Goal: Task Accomplishment & Management: Manage account settings

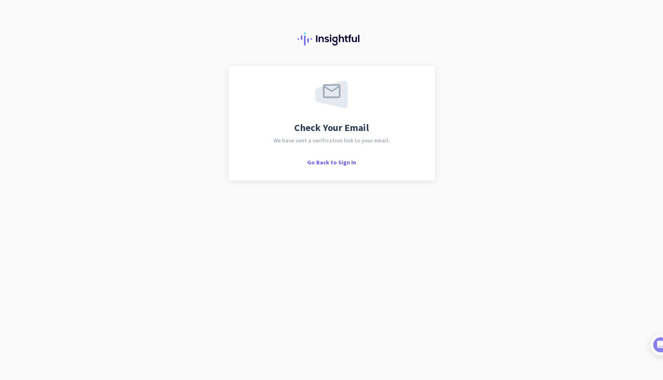
click at [353, 259] on div "Check Your Email We have sent a verification link to your email. Go Back to Sig…" at bounding box center [331, 190] width 663 height 380
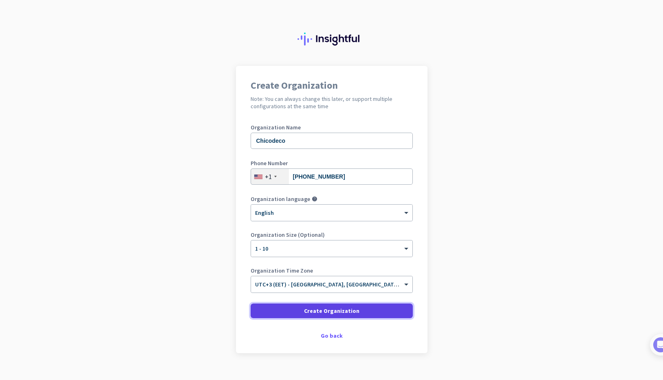
click at [320, 311] on span "Create Organization" at bounding box center [331, 311] width 55 height 8
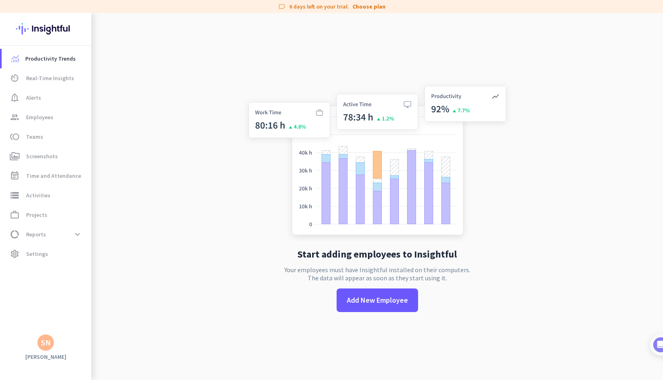
click at [197, 236] on app-no-employees "Start adding employees to Insightful Your employees must have Insightful instal…" at bounding box center [376, 203] width 571 height 380
click at [53, 258] on span "settings Settings" at bounding box center [46, 254] width 77 height 10
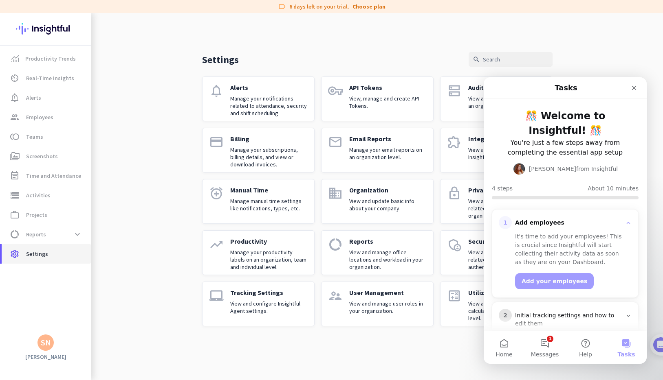
scroll to position [63, 0]
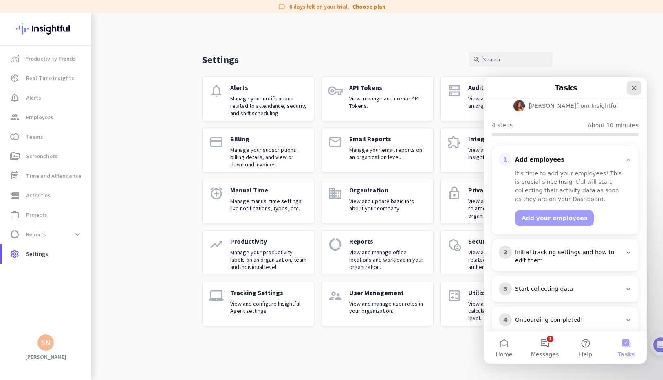
click at [635, 90] on icon "Close" at bounding box center [633, 88] width 7 height 7
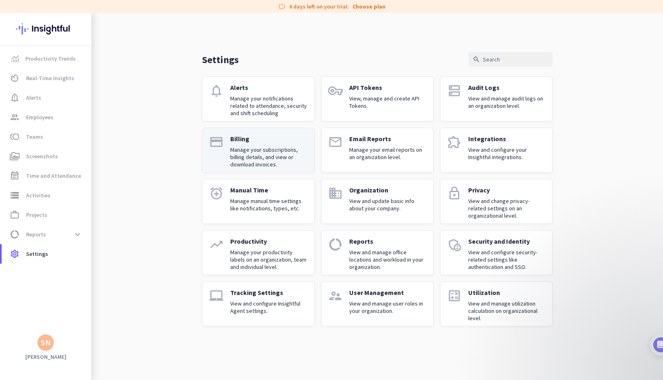
scroll to position [0, 0]
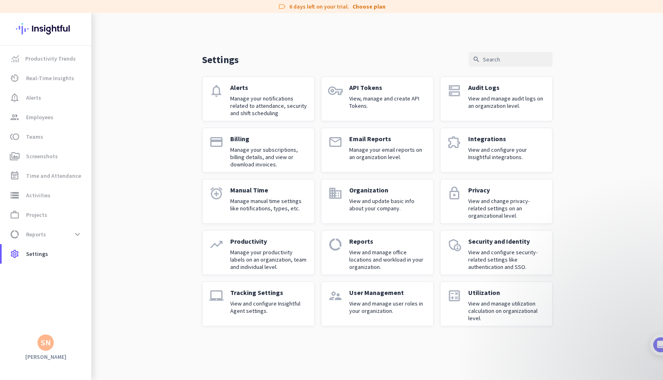
click at [185, 182] on div "Settings search notifications Alerts Manage your notifications related to atten…" at bounding box center [376, 176] width 571 height 327
click at [268, 147] on p "Manage your subscriptions, billing details, and view or download invoices." at bounding box center [268, 157] width 77 height 22
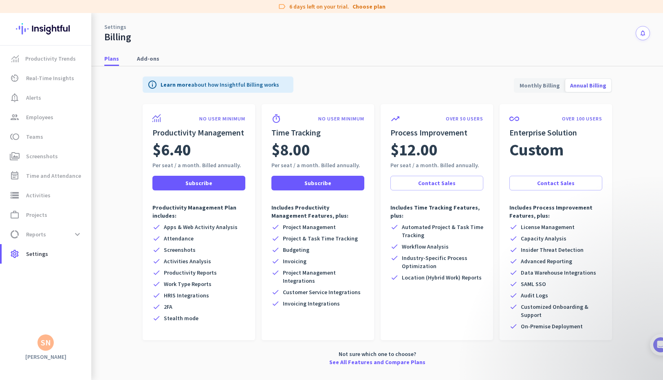
click at [557, 86] on span "Monthly Billing" at bounding box center [539, 86] width 50 height 20
click at [59, 256] on span "settings Settings" at bounding box center [46, 254] width 77 height 10
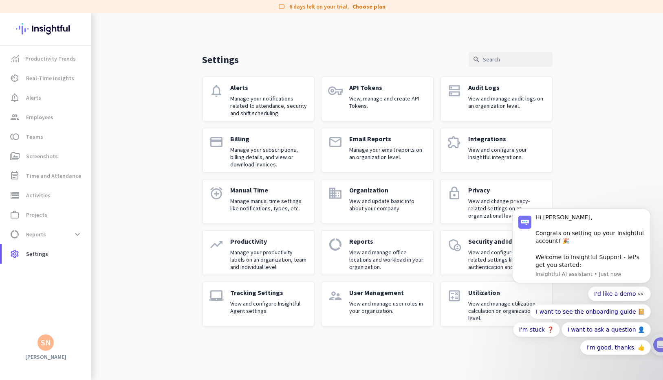
click at [654, 211] on body "Hi [PERSON_NAME], Congrats on setting up your Insightful account! 🎉 Welcome to …" at bounding box center [581, 280] width 156 height 152
click at [646, 211] on icon "Dismiss notification" at bounding box center [648, 210] width 4 height 4
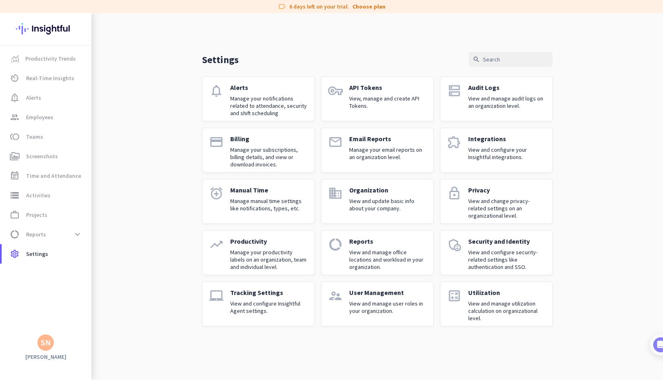
click at [517, 152] on p "View and configure your Insightful integrations." at bounding box center [506, 153] width 77 height 15
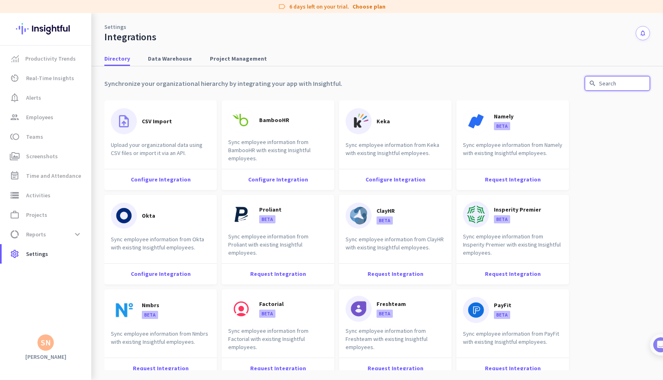
click at [607, 84] on input "text" at bounding box center [616, 83] width 65 height 15
paste input "asa"
type input "asa"
click at [246, 58] on span "Project Management" at bounding box center [238, 59] width 57 height 8
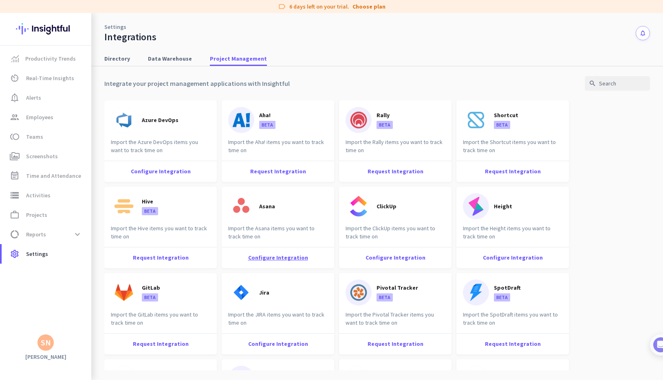
click at [274, 259] on div "Configure Integration" at bounding box center [278, 257] width 112 height 21
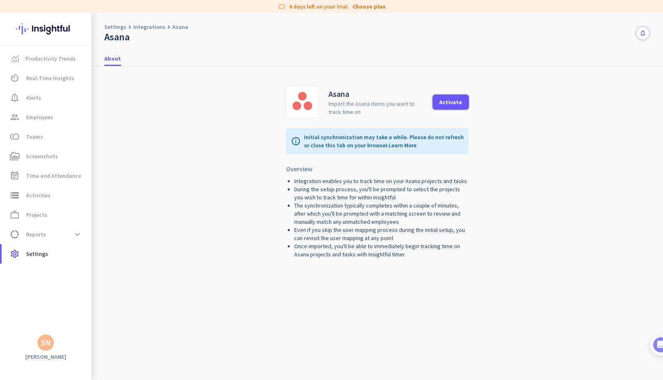
click at [458, 107] on button "Activate" at bounding box center [450, 102] width 36 height 15
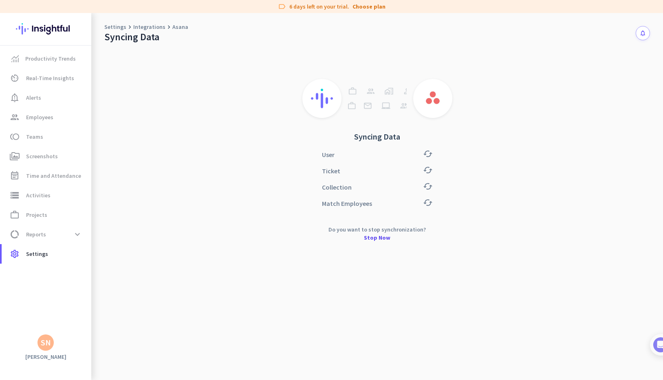
click at [180, 176] on app-sync-status-loader "Syncing Data User cached Ticket cached Collection cached Match Employees cached…" at bounding box center [376, 142] width 545 height 199
click at [57, 120] on span "group Employees" at bounding box center [46, 117] width 77 height 10
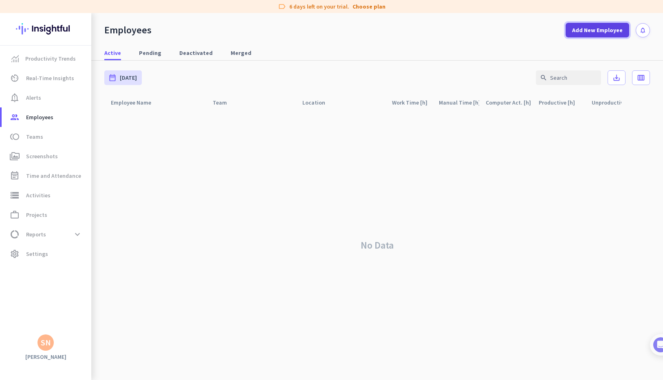
click at [610, 30] on span "Add New Employee" at bounding box center [597, 30] width 50 height 8
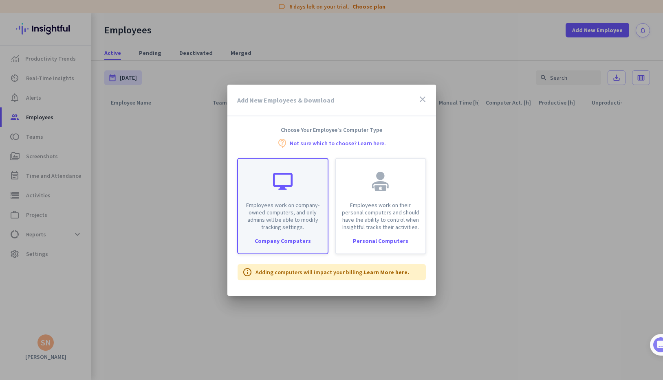
click at [256, 220] on p "Employees work on company-owned computers, and only admins will be able to modi…" at bounding box center [283, 216] width 80 height 29
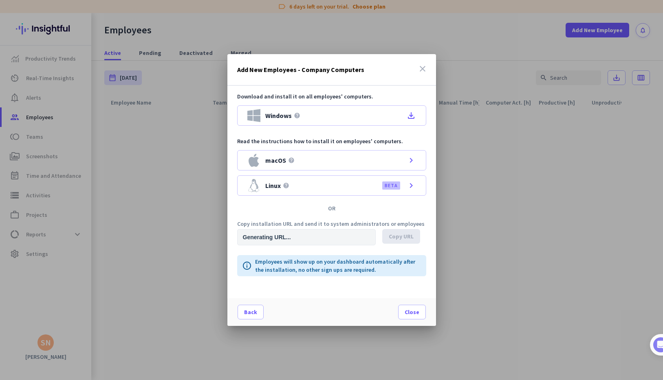
type input "[URL][DOMAIN_NAME]"
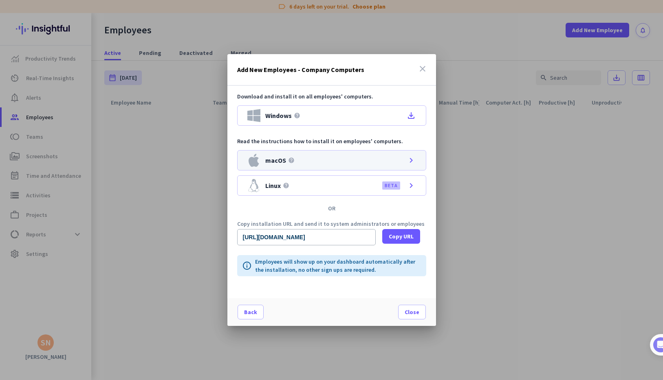
click at [401, 158] on div "macOS help chevron_right" at bounding box center [331, 160] width 189 height 20
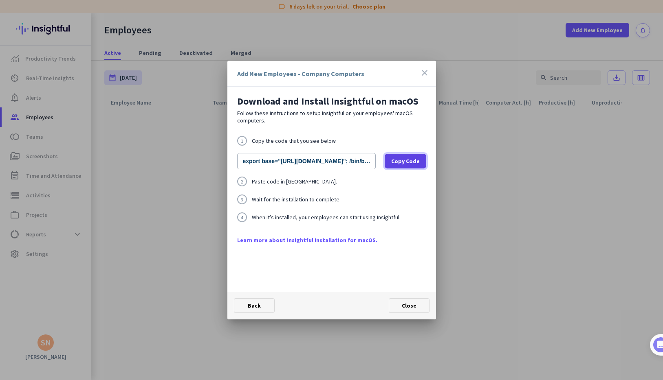
click at [390, 161] on span at bounding box center [405, 161] width 42 height 20
click at [338, 190] on div "1 Copy the code that you see below. export base="[URL][DOMAIN_NAME]"; /bin/bash…" at bounding box center [331, 186] width 189 height 100
click at [261, 305] on span at bounding box center [254, 306] width 40 height 20
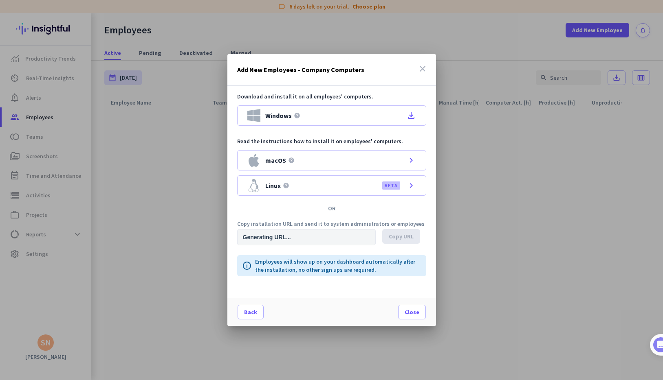
type input "[URL][DOMAIN_NAME]"
click at [411, 314] on span "Close" at bounding box center [411, 312] width 15 height 8
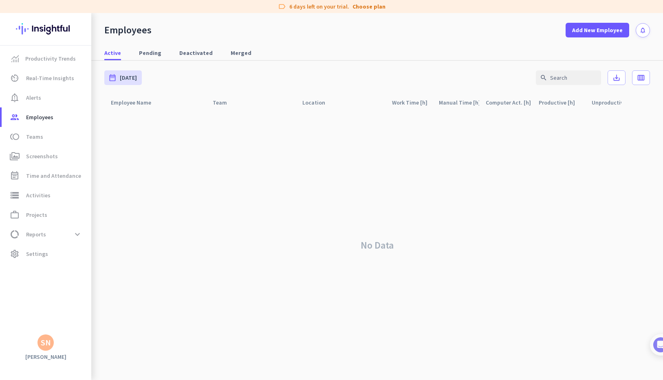
click at [406, 311] on div "No Data" at bounding box center [376, 245] width 545 height 270
click at [270, 227] on div "No Data" at bounding box center [376, 245] width 545 height 270
